Goal: Task Accomplishment & Management: Use online tool/utility

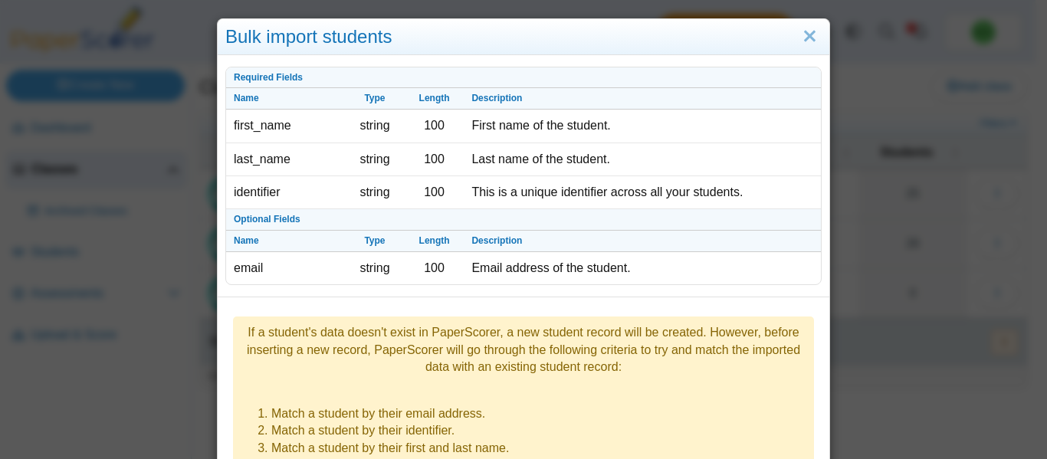
scroll to position [250, 0]
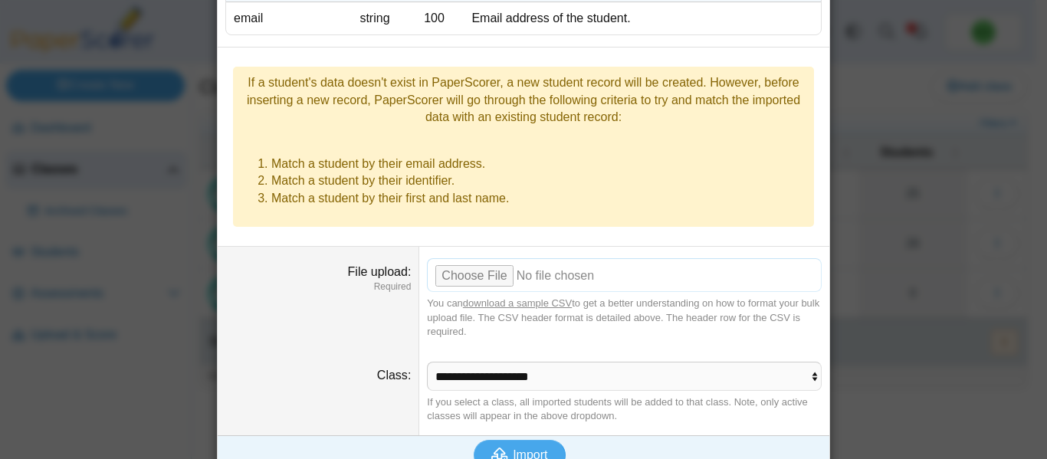
click at [483, 258] on input "File upload" at bounding box center [624, 275] width 395 height 34
click at [474, 260] on input "File upload" at bounding box center [624, 275] width 395 height 34
click at [458, 258] on input "File upload" at bounding box center [624, 275] width 395 height 34
type input "**********"
click at [523, 448] on span "Import" at bounding box center [530, 454] width 34 height 13
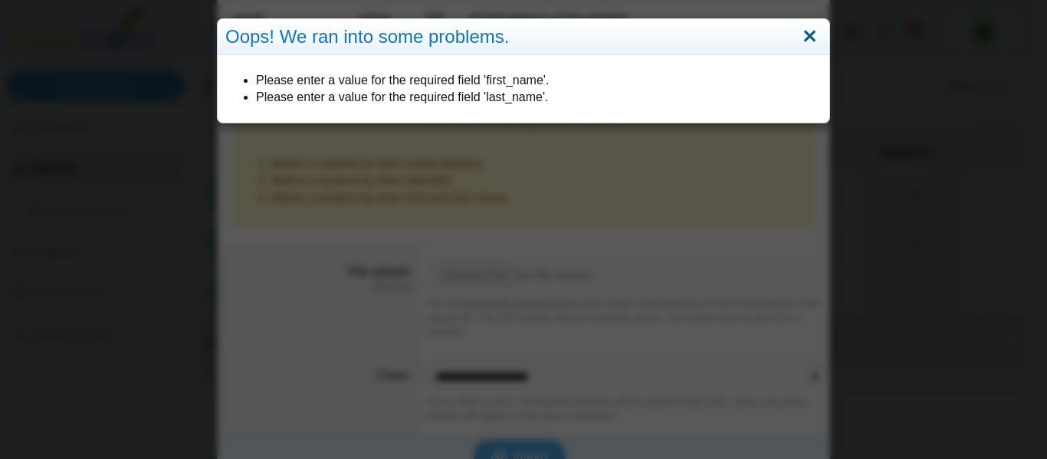
click at [798, 47] on link "Close" at bounding box center [810, 37] width 24 height 26
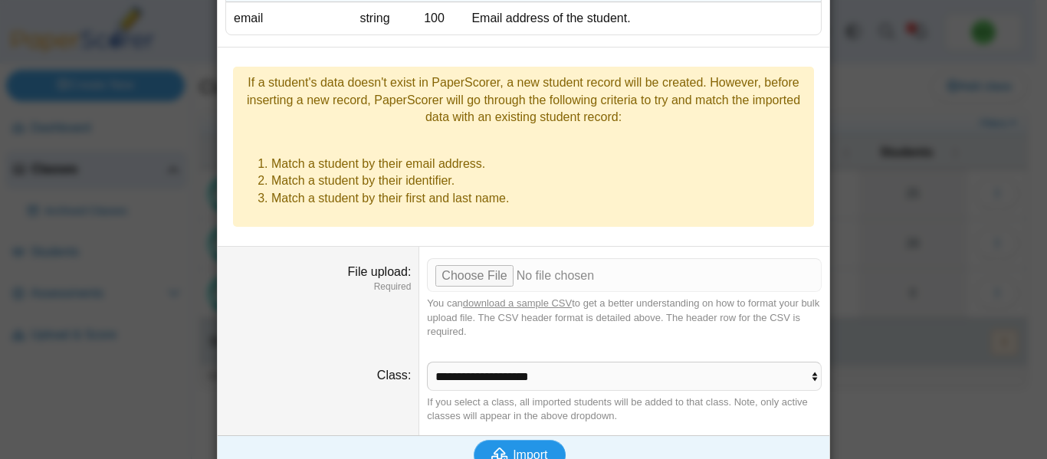
drag, startPoint x: 527, startPoint y: 419, endPoint x: 564, endPoint y: 360, distance: 69.5
click at [564, 360] on div "Required Fields Name Type Length Description first_name string 100 First name o…" at bounding box center [524, 140] width 612 height 671
click at [473, 258] on input "File upload" at bounding box center [624, 275] width 395 height 34
click at [464, 258] on input "File upload" at bounding box center [624, 275] width 395 height 34
type input "**********"
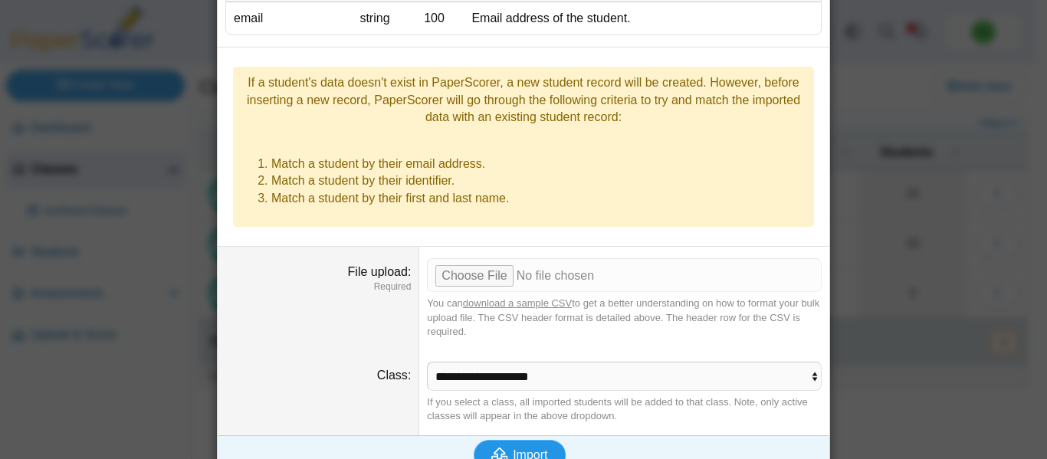
click at [527, 448] on span "Import" at bounding box center [530, 454] width 34 height 13
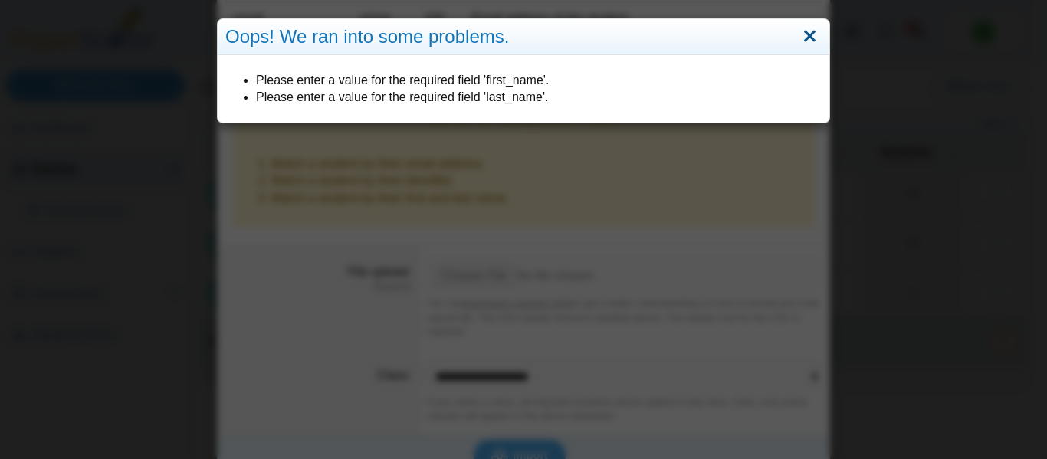
click at [800, 32] on link "Close" at bounding box center [810, 37] width 24 height 26
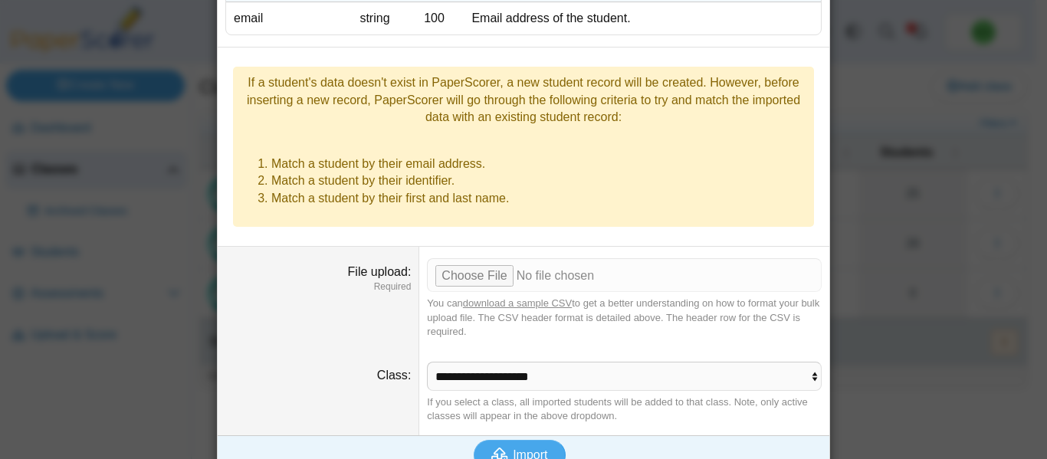
scroll to position [205, 0]
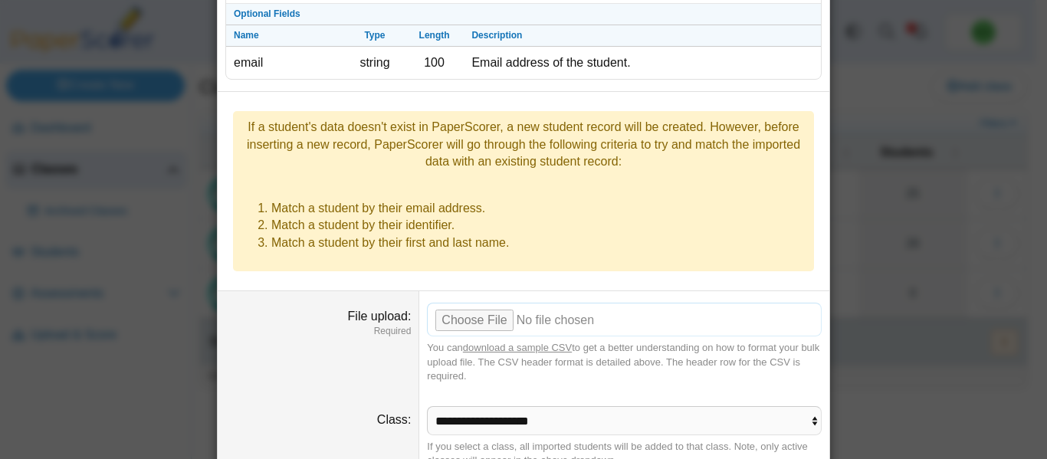
click at [500, 303] on input "File upload" at bounding box center [624, 320] width 395 height 34
click at [461, 303] on input "File upload" at bounding box center [624, 320] width 395 height 34
type input "**********"
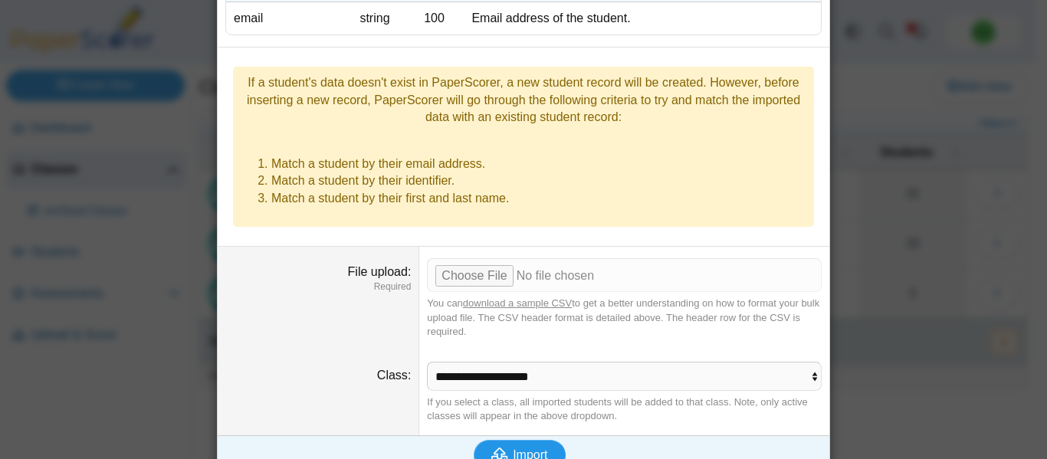
click at [513, 448] on span "Import" at bounding box center [530, 454] width 34 height 13
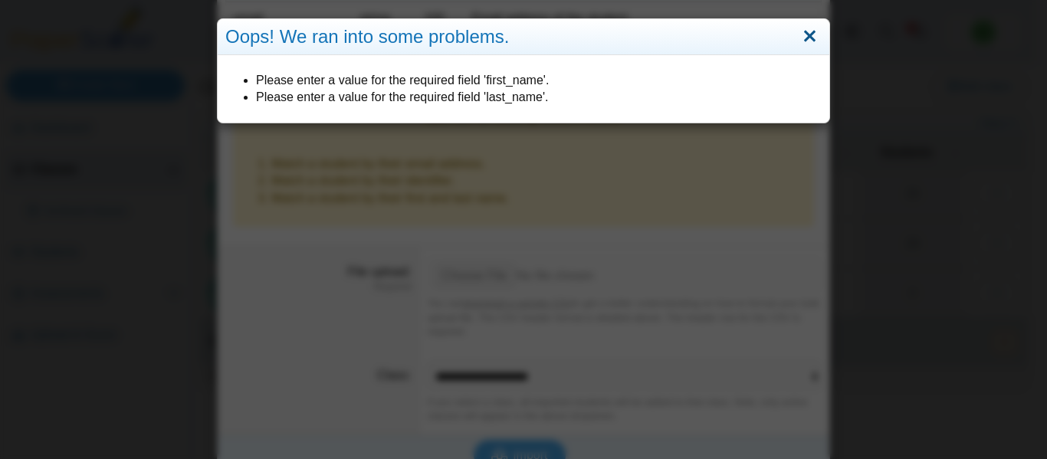
click at [803, 26] on link "Close" at bounding box center [810, 37] width 24 height 26
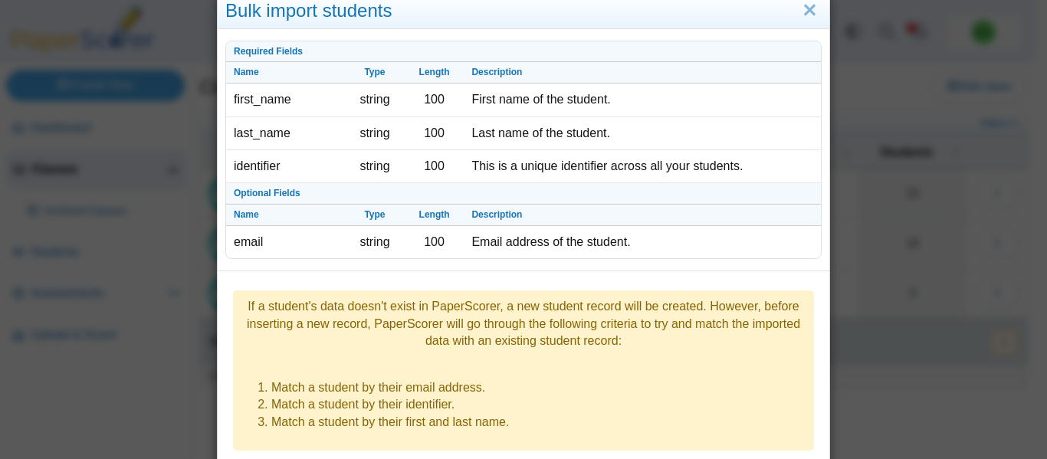
scroll to position [0, 0]
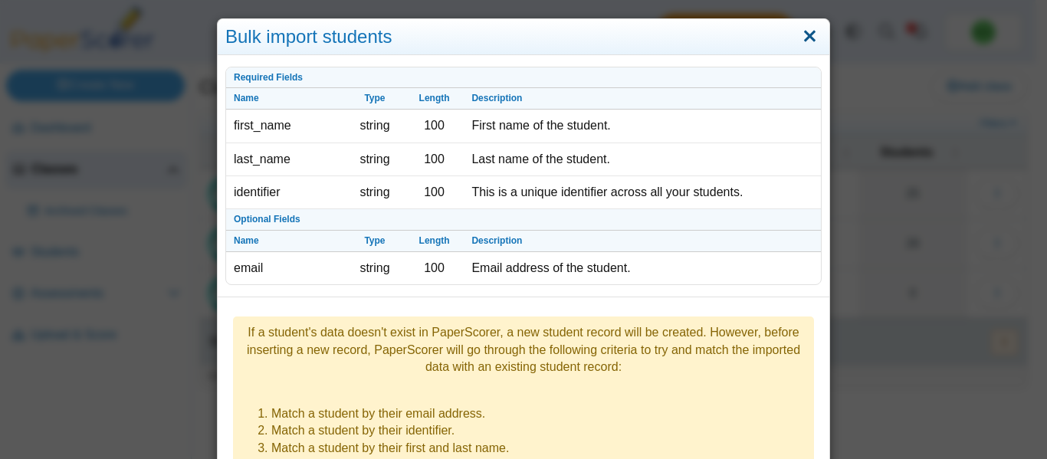
click at [808, 41] on link "Close" at bounding box center [810, 37] width 24 height 26
